Goal: Book appointment/travel/reservation

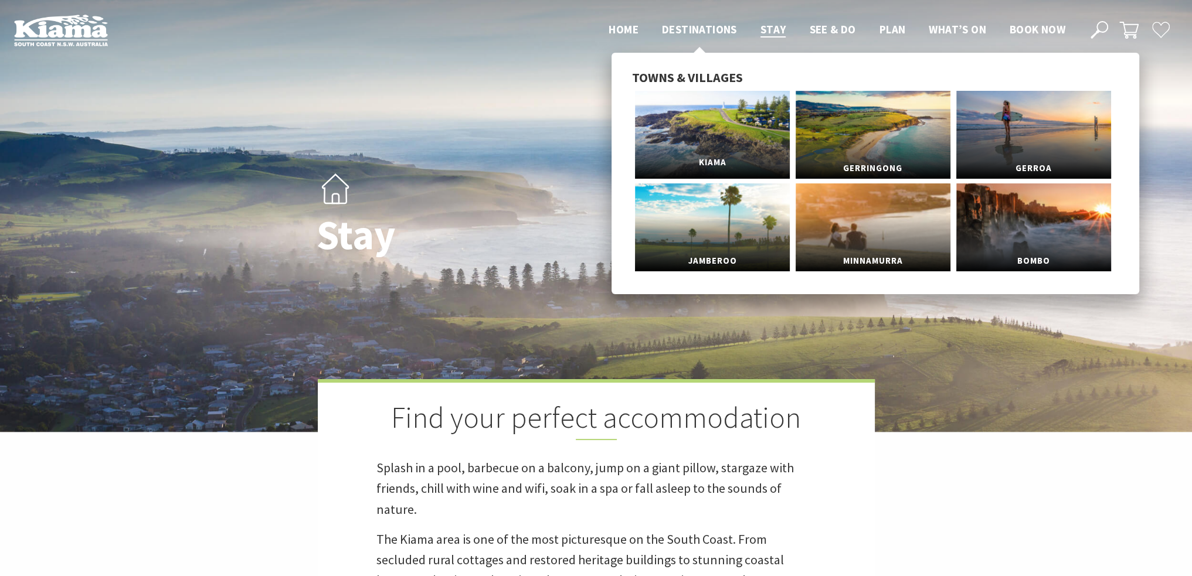
click at [707, 142] on link "Kiama" at bounding box center [712, 135] width 155 height 88
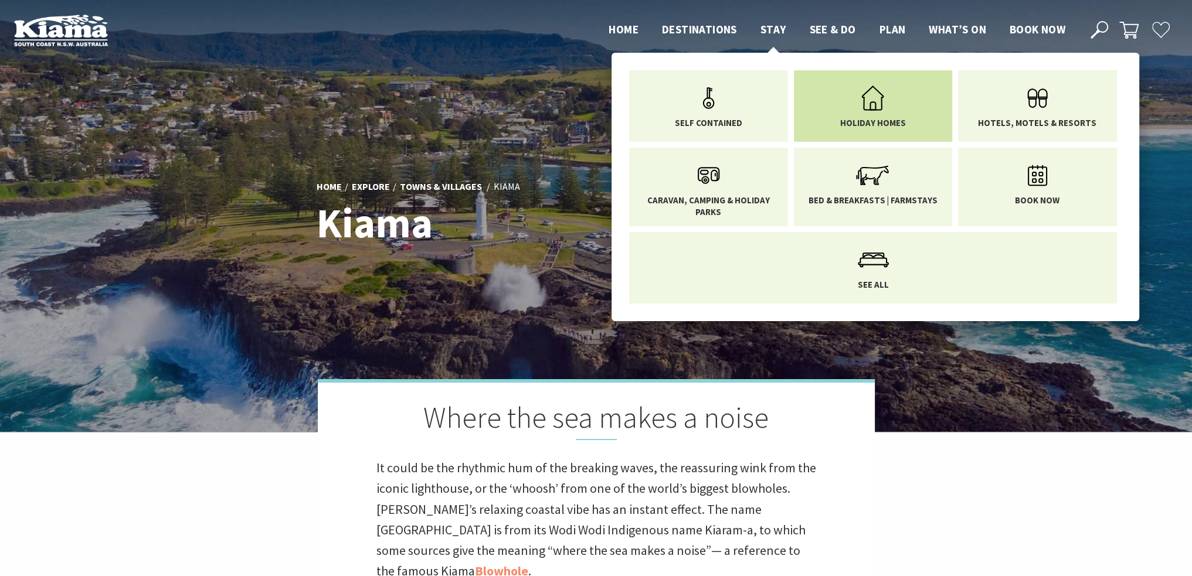
click at [870, 118] on span "Holiday Homes" at bounding box center [873, 123] width 66 height 12
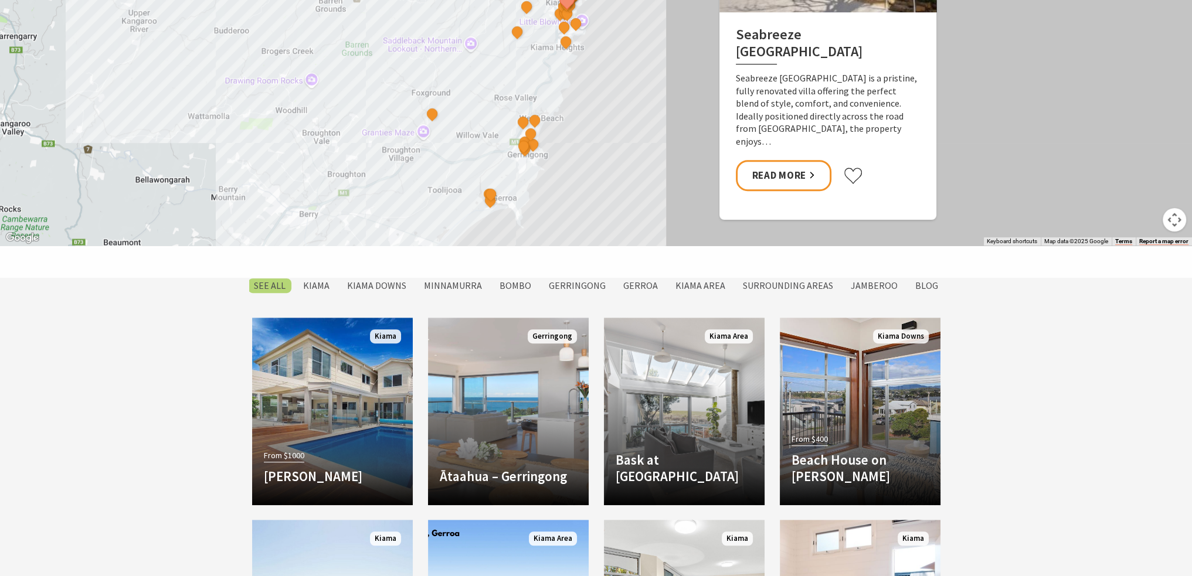
scroll to position [821, 0]
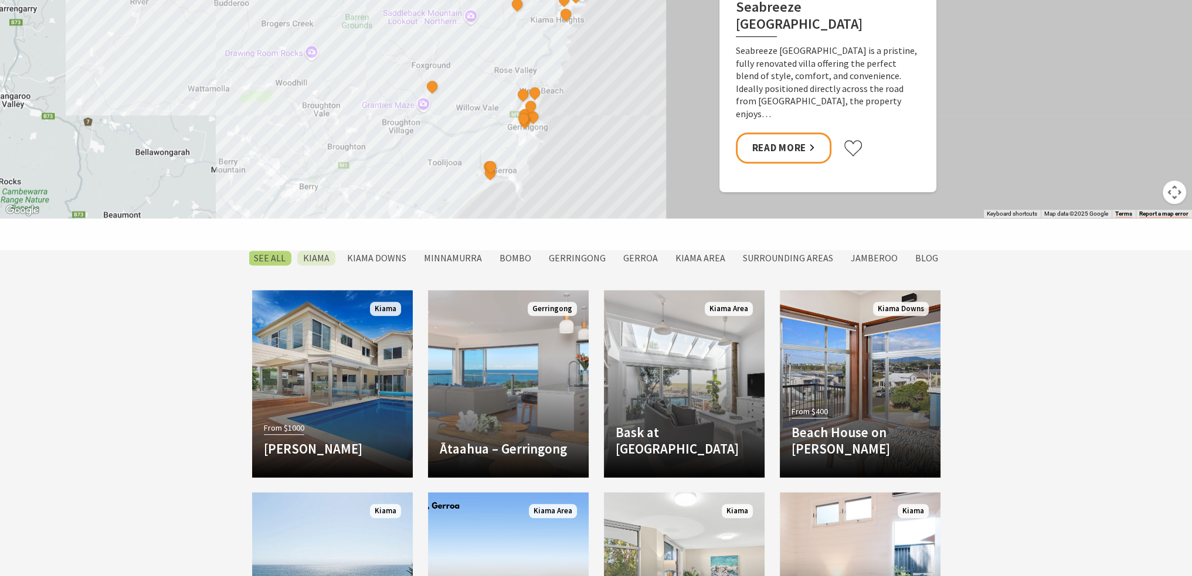
click at [321, 262] on label "Kiama" at bounding box center [316, 258] width 38 height 15
click at [0, 0] on input "Kiama" at bounding box center [0, 0] width 0 height 0
click at [588, 112] on div "Seabreeze Luxury Beach House The Sebel Kiama Seaside Escape 1 Driftwood Beach H…" at bounding box center [596, 7] width 1192 height 422
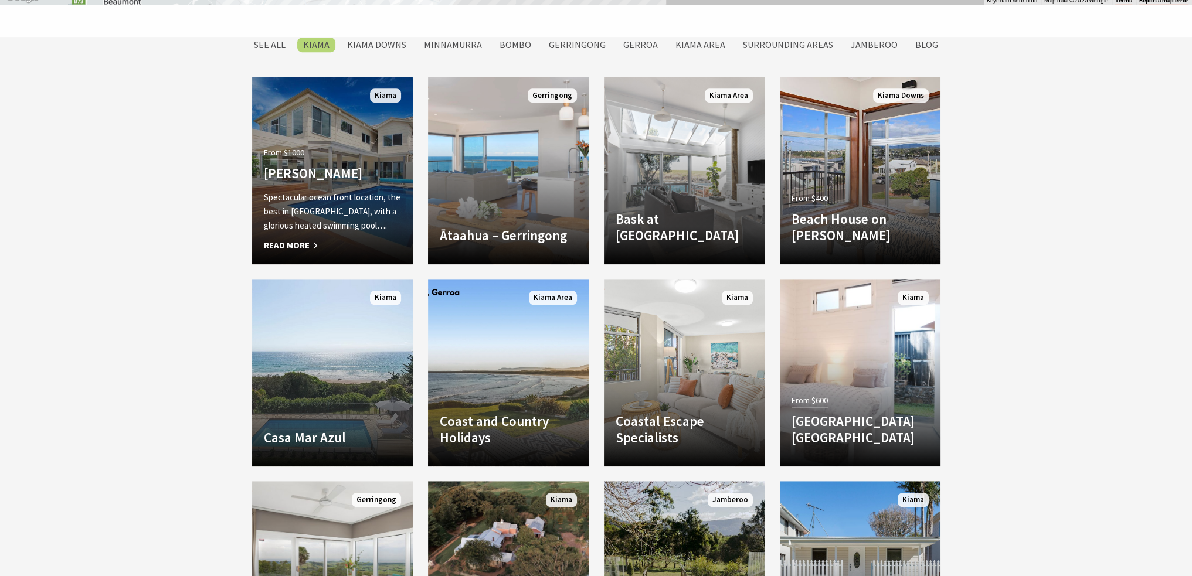
scroll to position [1056, 0]
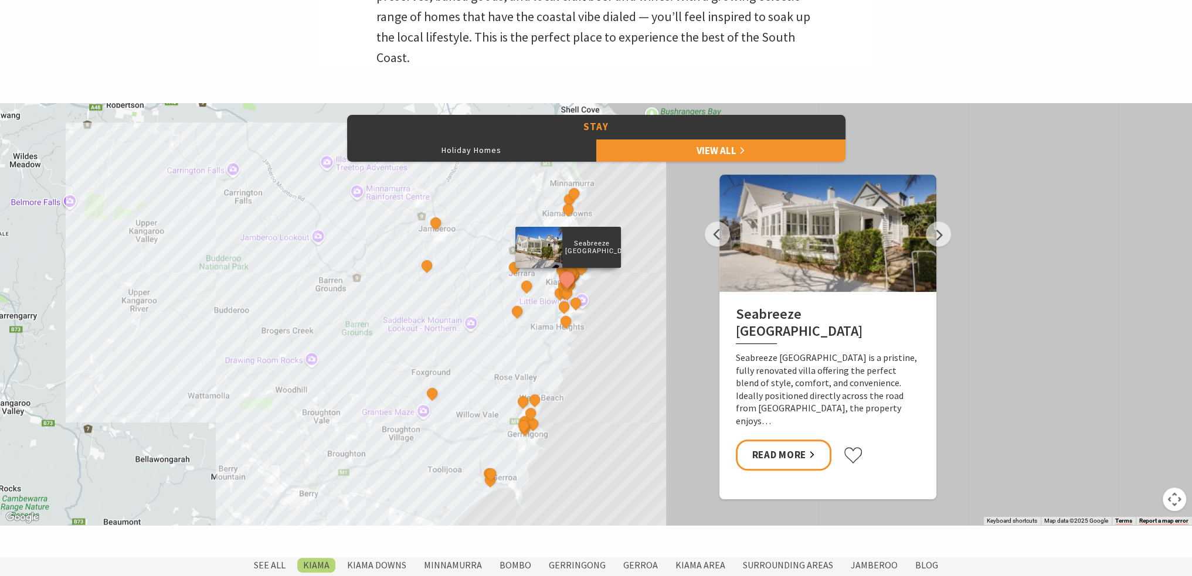
scroll to position [368, 0]
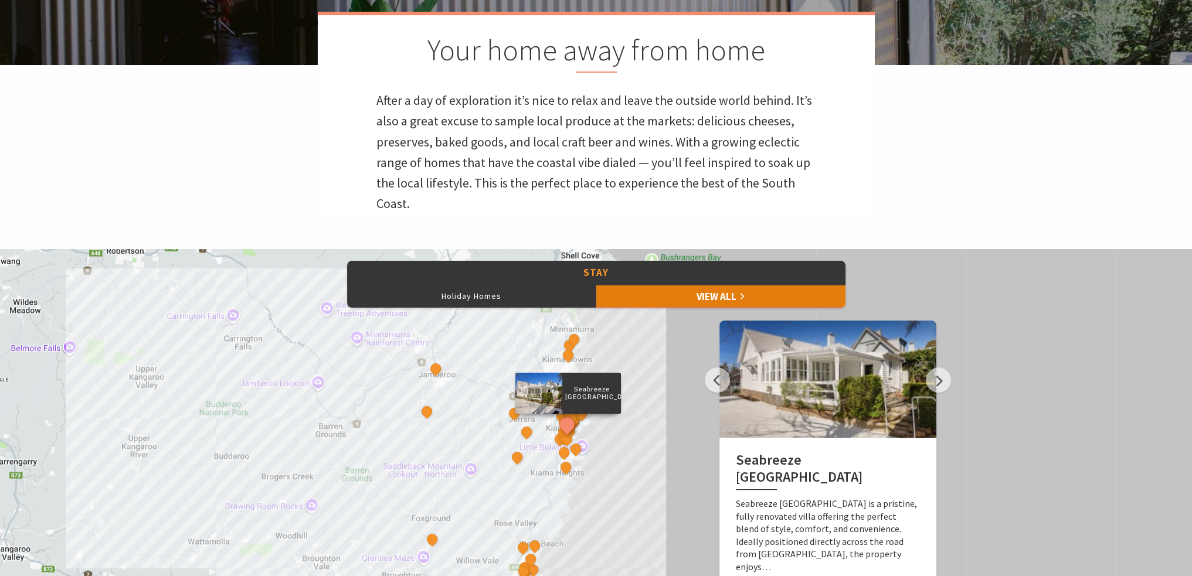
click at [715, 293] on link "View All" at bounding box center [720, 295] width 249 height 23
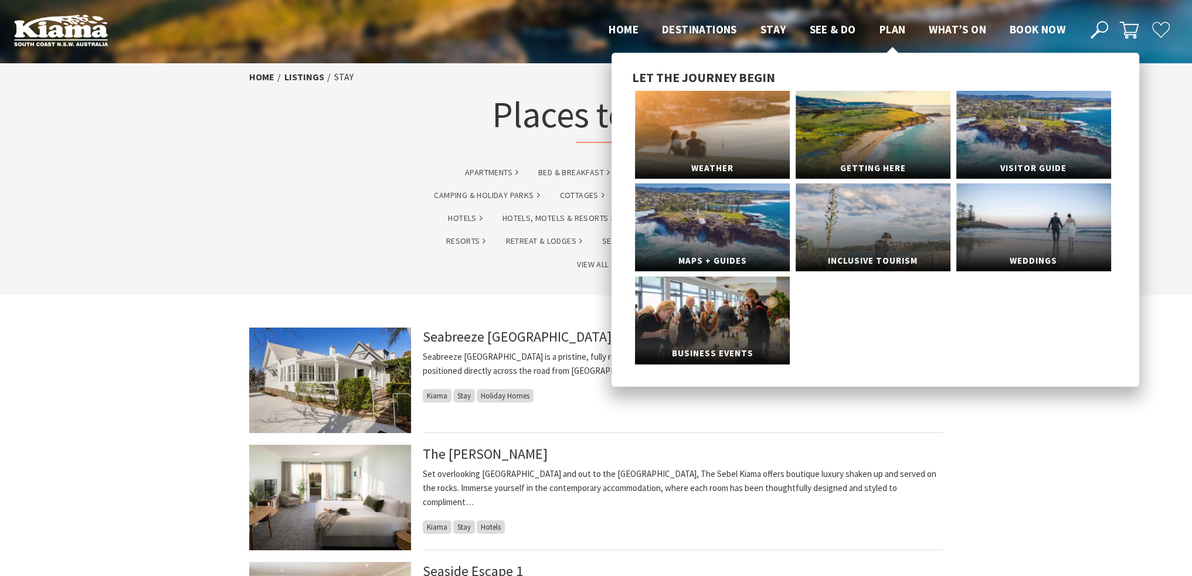
click at [897, 26] on span "Plan" at bounding box center [893, 29] width 26 height 14
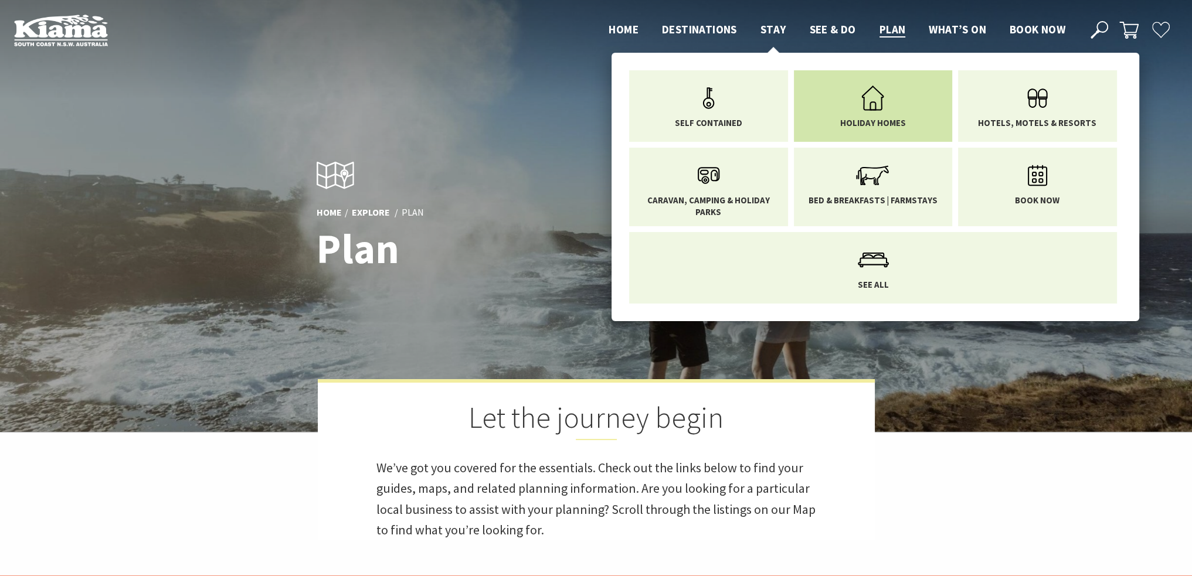
click at [874, 121] on span "Holiday Homes" at bounding box center [873, 123] width 66 height 12
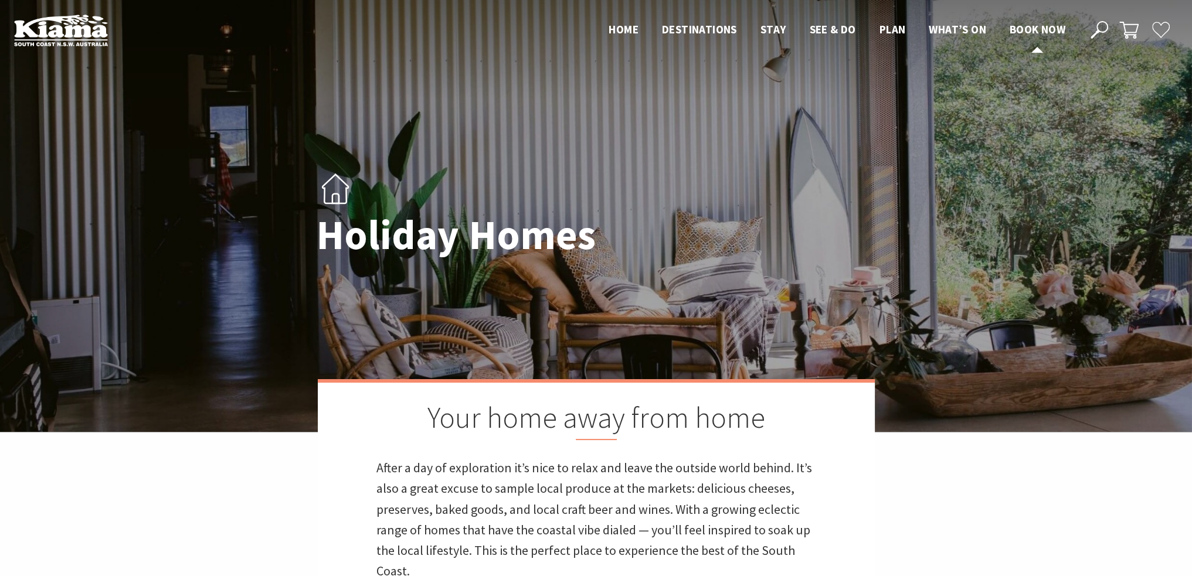
click at [1052, 30] on span "Book now" at bounding box center [1038, 29] width 56 height 14
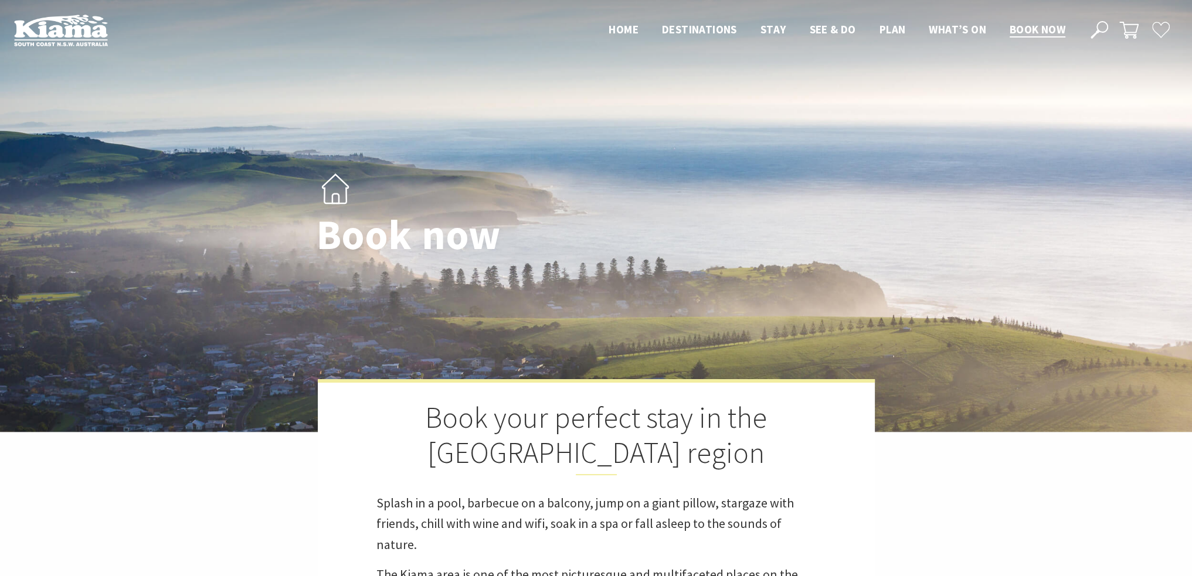
select select "3"
select select "2"
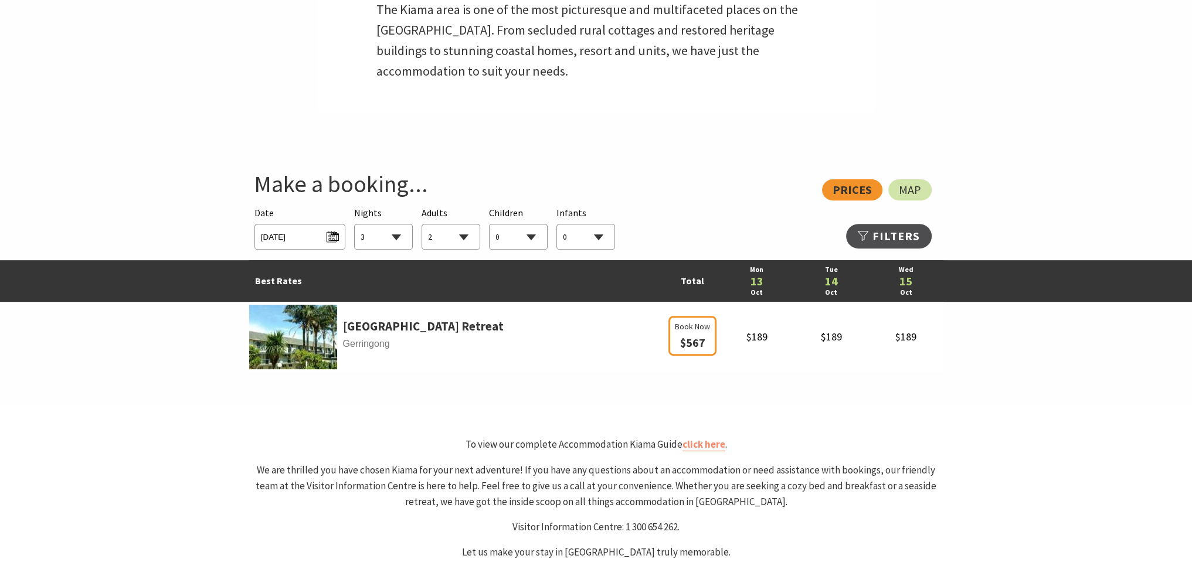
scroll to position [586, 0]
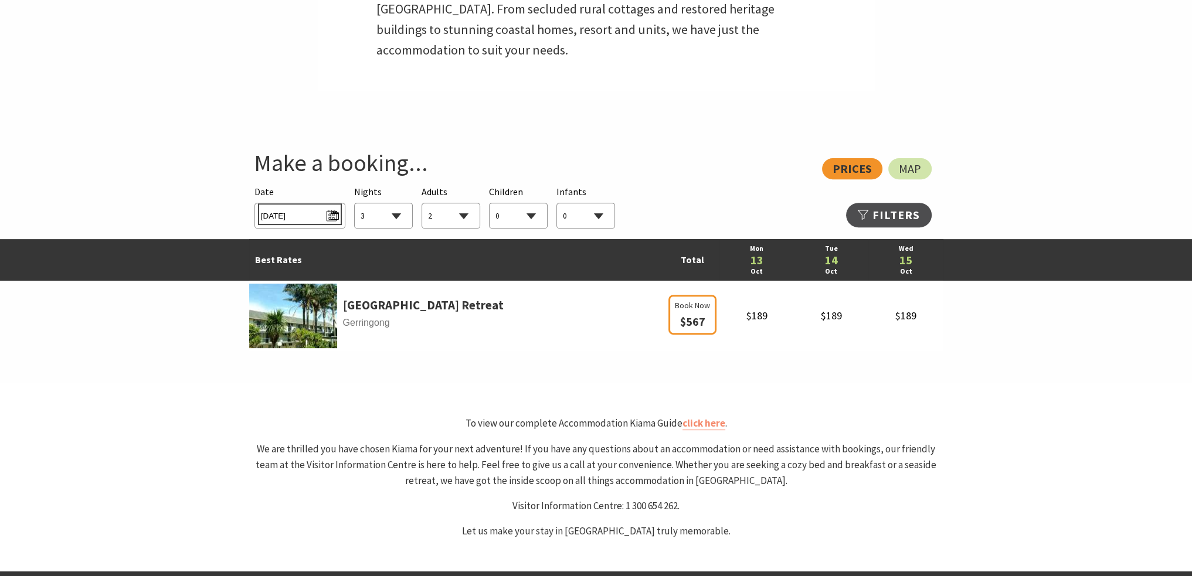
click at [333, 214] on span "[DATE]" at bounding box center [300, 214] width 78 height 16
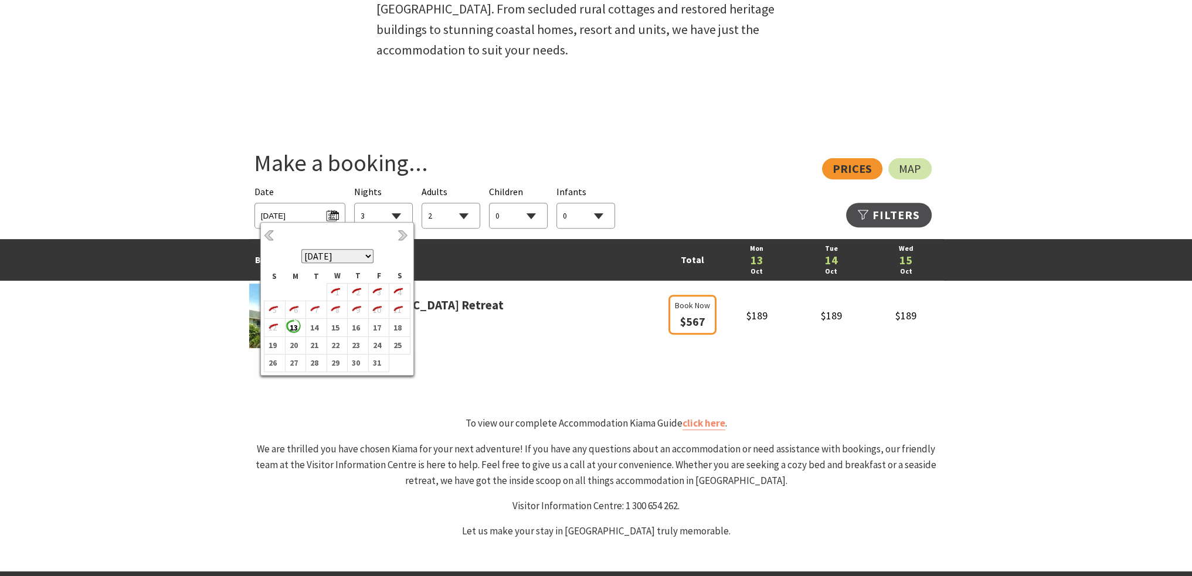
click at [368, 258] on select "[DATE] [DATE] [DATE] [DATE] [DATE] [DATE] [DATE] [DATE] [DATE] [DATE] [DATE] [D…" at bounding box center [337, 256] width 72 height 14
click at [395, 215] on select "1 2 3 4 5 6 7 8 9 10 11 12 13 14 15 16 17 18 19 20 21 22 23 24 25 26 27 28 29 30" at bounding box center [383, 216] width 57 height 26
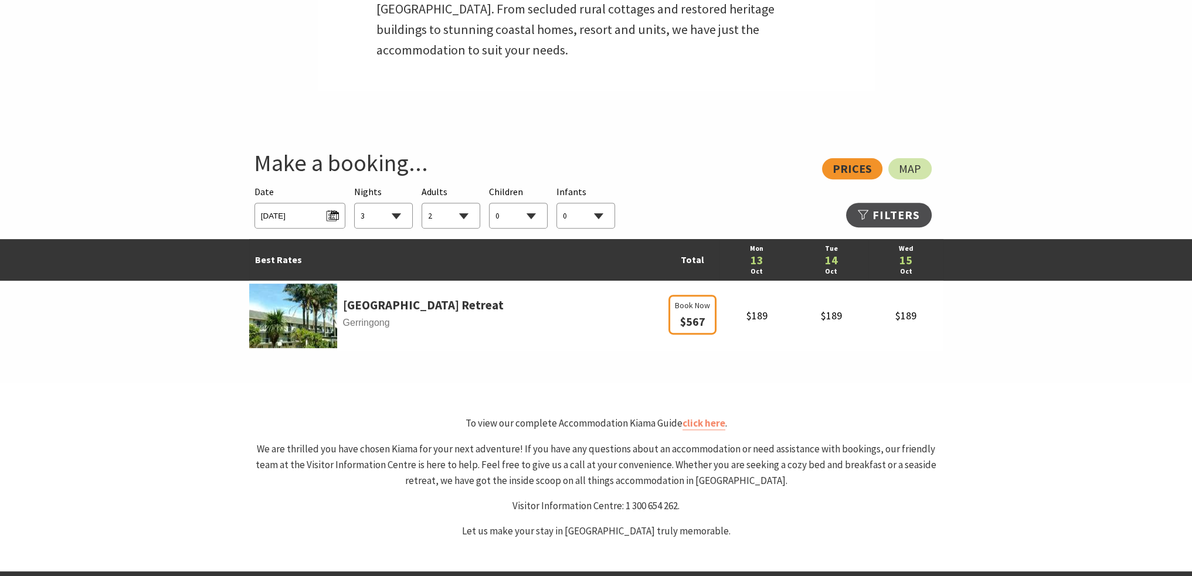
select select "5"
click at [355, 203] on select "1 2 3 4 5 6 7 8 9 10 11 12 13 14 15 16 17 18 19 20 21 22 23 24 25 26 27 28 29 30" at bounding box center [383, 216] width 57 height 26
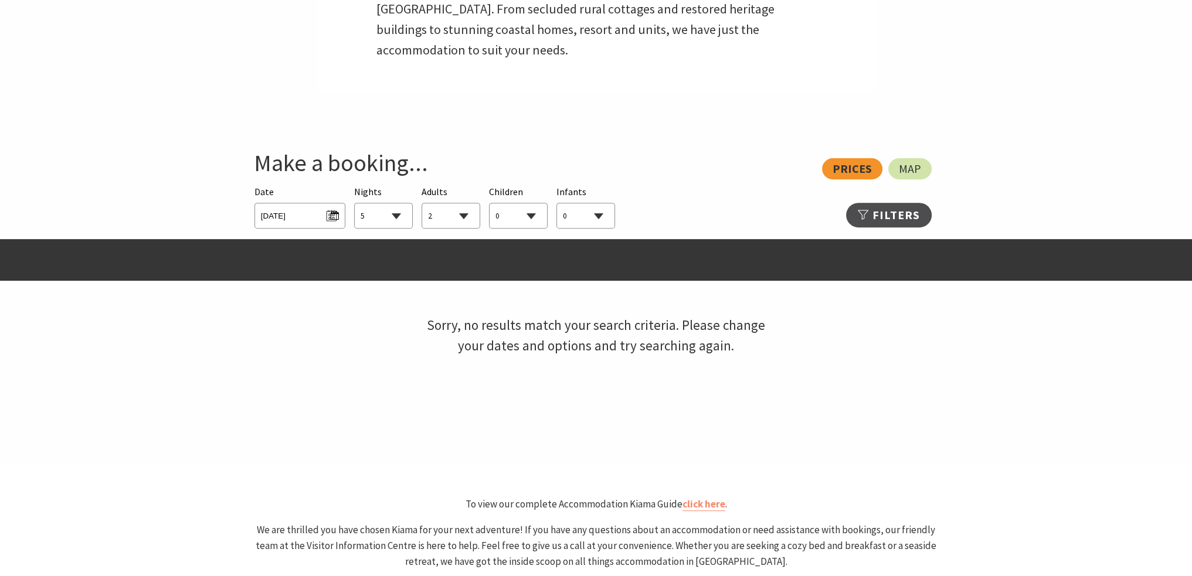
click at [462, 216] on select "0 1 2 3 4 5 6 7 8 9 10 11 12 13 14 15 16 17 18 19 20 21 22 23 24 25 26 27 28 29…" at bounding box center [450, 216] width 57 height 26
select select "6"
click at [422, 203] on select "0 1 2 3 4 5 6 7 8 9 10 11 12 13 14 15 16 17 18 19 20 21 22 23 24 25 26 27 28 29…" at bounding box center [450, 216] width 57 height 26
click at [335, 216] on span "[DATE]" at bounding box center [300, 214] width 78 height 16
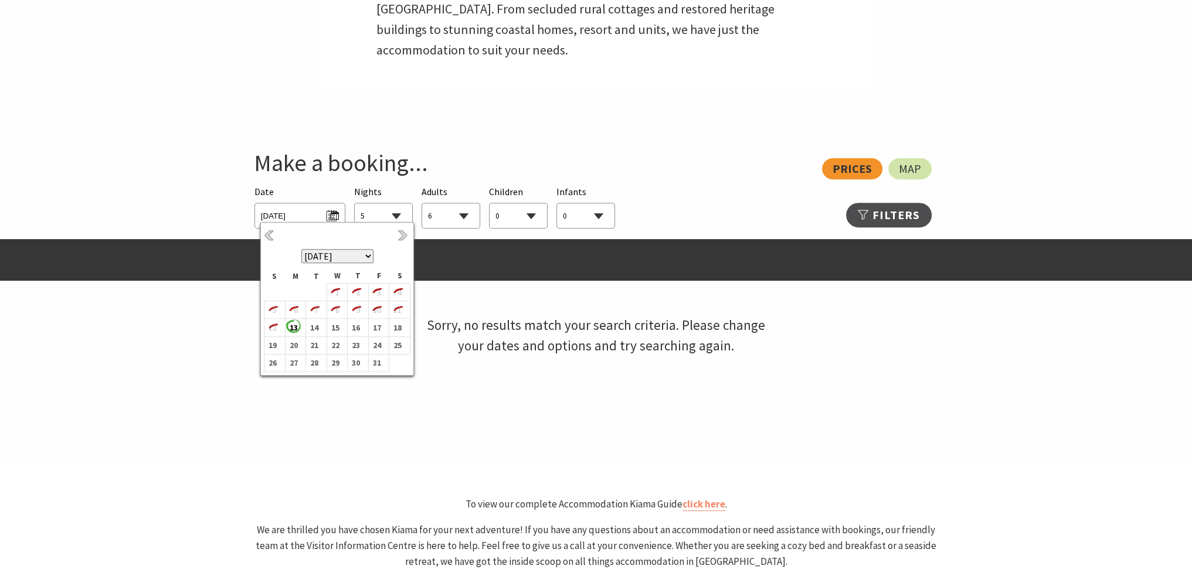
click at [362, 255] on select "[DATE] [DATE] [DATE] [DATE] [DATE] [DATE] [DATE] [DATE] [DATE] [DATE] [DATE] [D…" at bounding box center [337, 256] width 72 height 14
click at [364, 256] on select "[DATE] [DATE] [DATE] [DATE] [DATE] [DATE] [DATE] [DATE] [DATE] [DATE] [DATE] [D…" at bounding box center [337, 256] width 72 height 14
click at [378, 293] on b "2" at bounding box center [376, 292] width 15 height 15
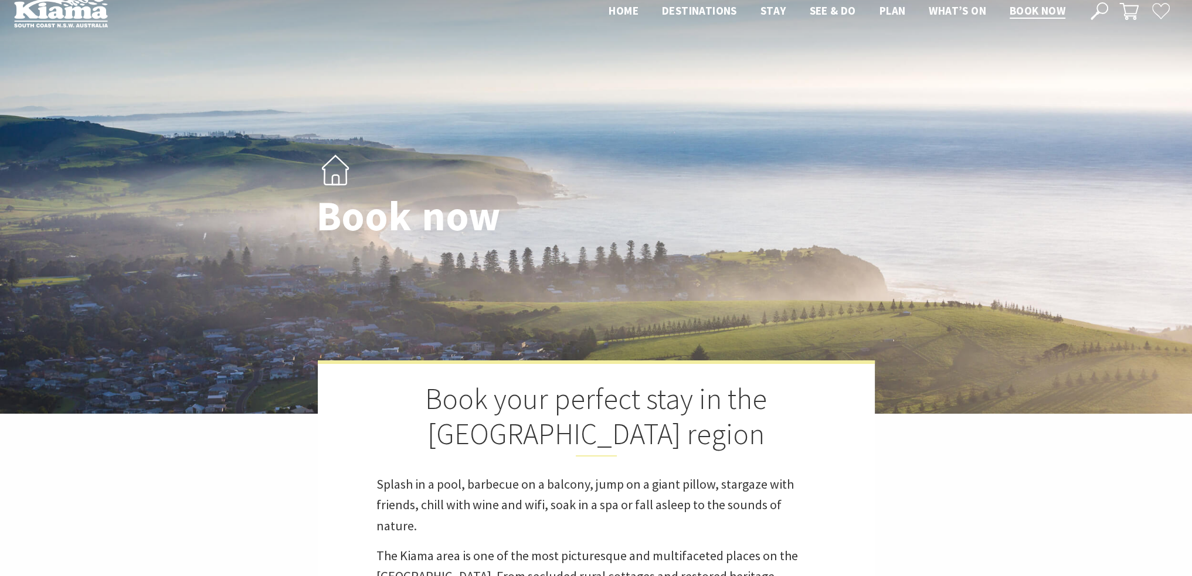
scroll to position [0, 0]
